Goal: Information Seeking & Learning: Learn about a topic

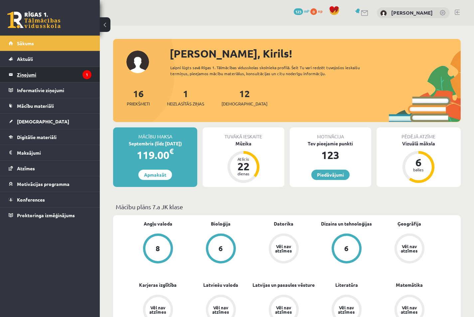
click at [38, 75] on legend "Ziņojumi 1" at bounding box center [54, 74] width 75 height 15
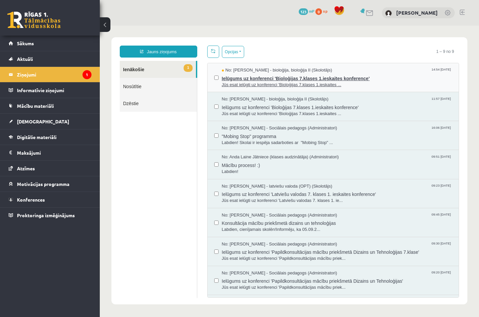
click at [346, 86] on span "Jūs esat ielūgti uz konferenci 'Bioloģijas 7.klases 1.ieskaites ..." at bounding box center [337, 85] width 231 height 6
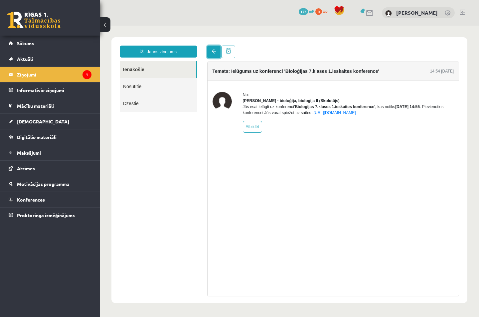
click at [215, 51] on span at bounding box center [214, 51] width 5 height 5
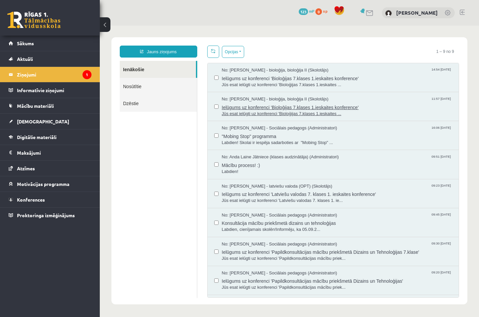
click at [391, 114] on span "Jūs esat ielūgti uz konferenci 'Bioloģijas 7.klases 1.ieskaites ..." at bounding box center [337, 114] width 231 height 6
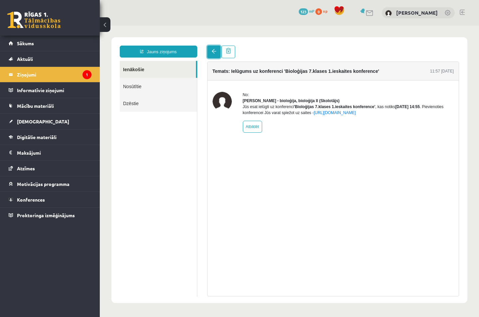
click at [216, 53] on span at bounding box center [214, 51] width 5 height 5
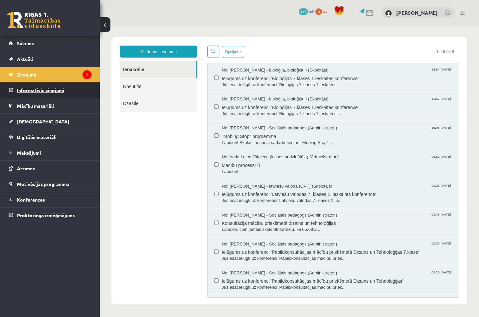
click at [60, 86] on legend "Informatīvie ziņojumi 0" at bounding box center [54, 90] width 75 height 15
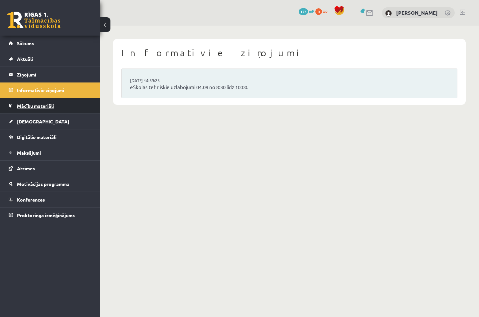
click at [60, 103] on link "Mācību materiāli" at bounding box center [50, 105] width 83 height 15
